Goal: Transaction & Acquisition: Register for event/course

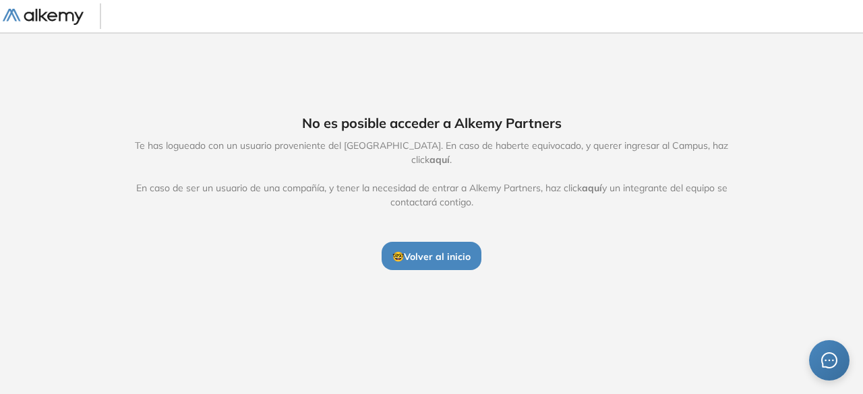
click at [453, 243] on button "🤓 Volver al inicio" at bounding box center [432, 256] width 100 height 28
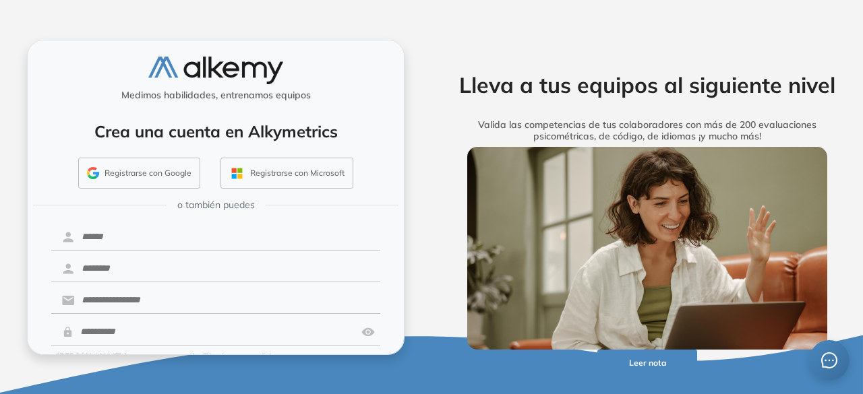
click at [128, 173] on button "Registrarse con Google" at bounding box center [139, 173] width 122 height 31
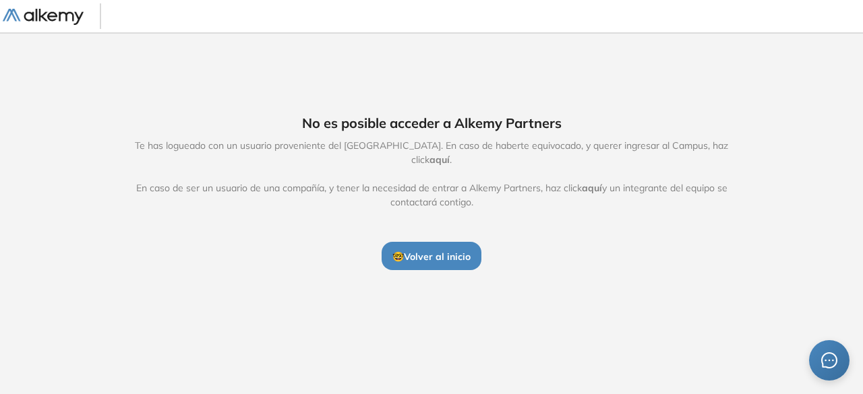
click at [446, 242] on button "🤓 Volver al inicio" at bounding box center [432, 256] width 100 height 28
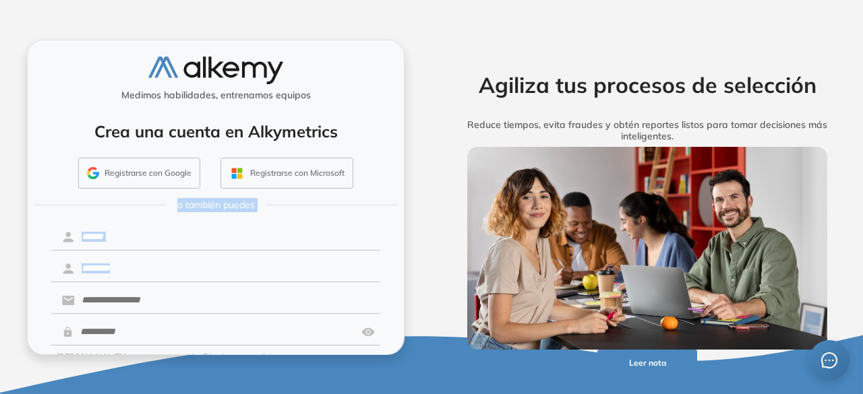
drag, startPoint x: 396, startPoint y: 188, endPoint x: 406, endPoint y: 305, distance: 117.0
click at [406, 305] on div "Medimos habilidades, entrenamos equipos Crea una cuenta en Alkymetrics Registra…" at bounding box center [216, 197] width 432 height 394
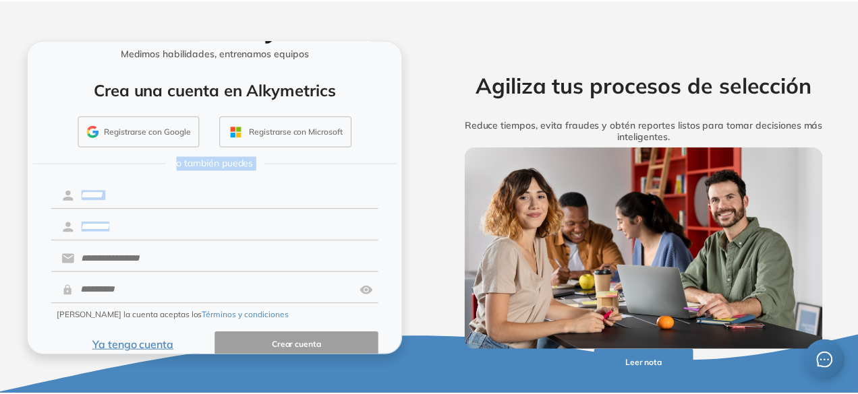
scroll to position [60, 0]
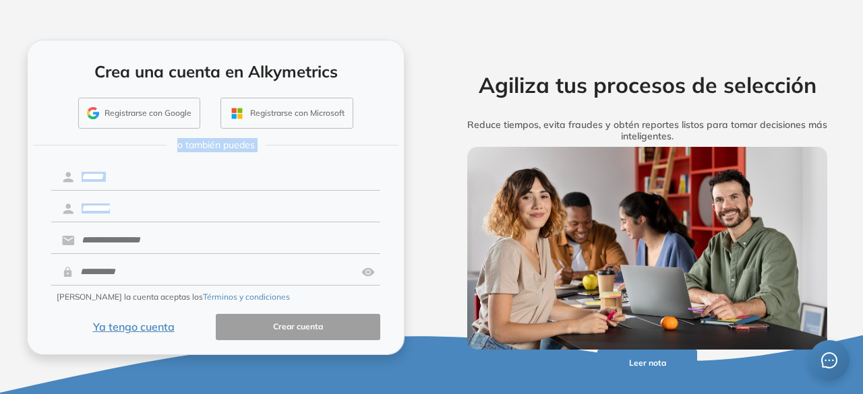
click at [124, 319] on button "Ya tengo cuenta" at bounding box center [133, 327] width 165 height 26
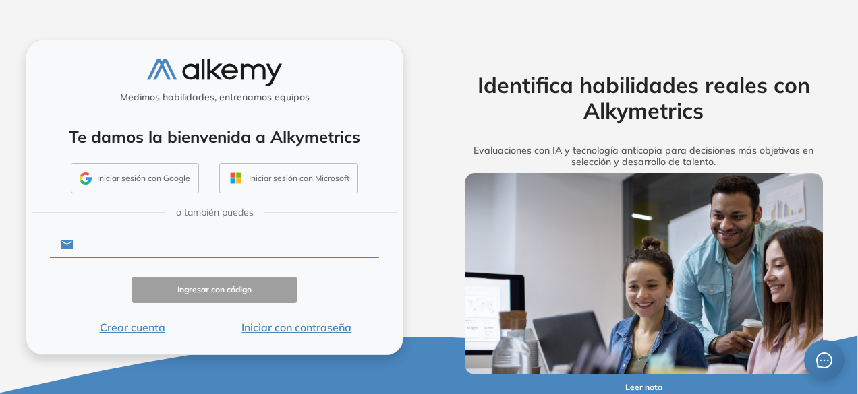
click at [142, 241] on input "text" at bounding box center [225, 245] width 305 height 26
type input "**********"
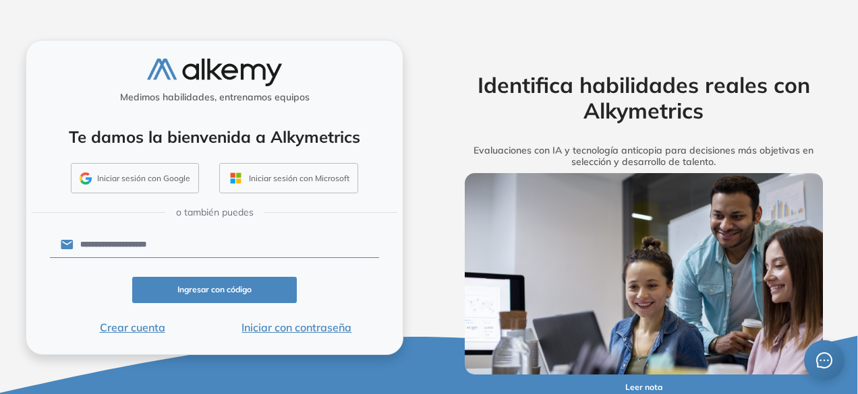
click at [276, 296] on button "Ingresar con código" at bounding box center [214, 290] width 165 height 26
click at [166, 178] on button "Iniciar sesión con Google" at bounding box center [135, 178] width 128 height 31
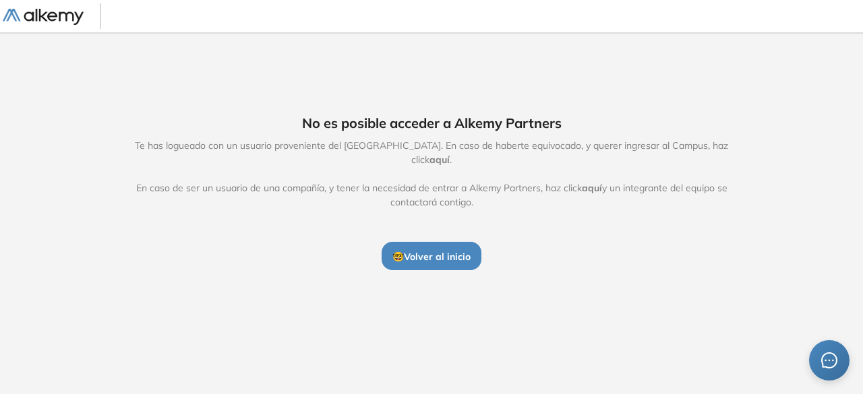
click at [450, 154] on span "aquí" at bounding box center [440, 160] width 20 height 12
click at [449, 251] on span "🤓 Volver al inicio" at bounding box center [431, 257] width 78 height 12
